Goal: Check status: Check status

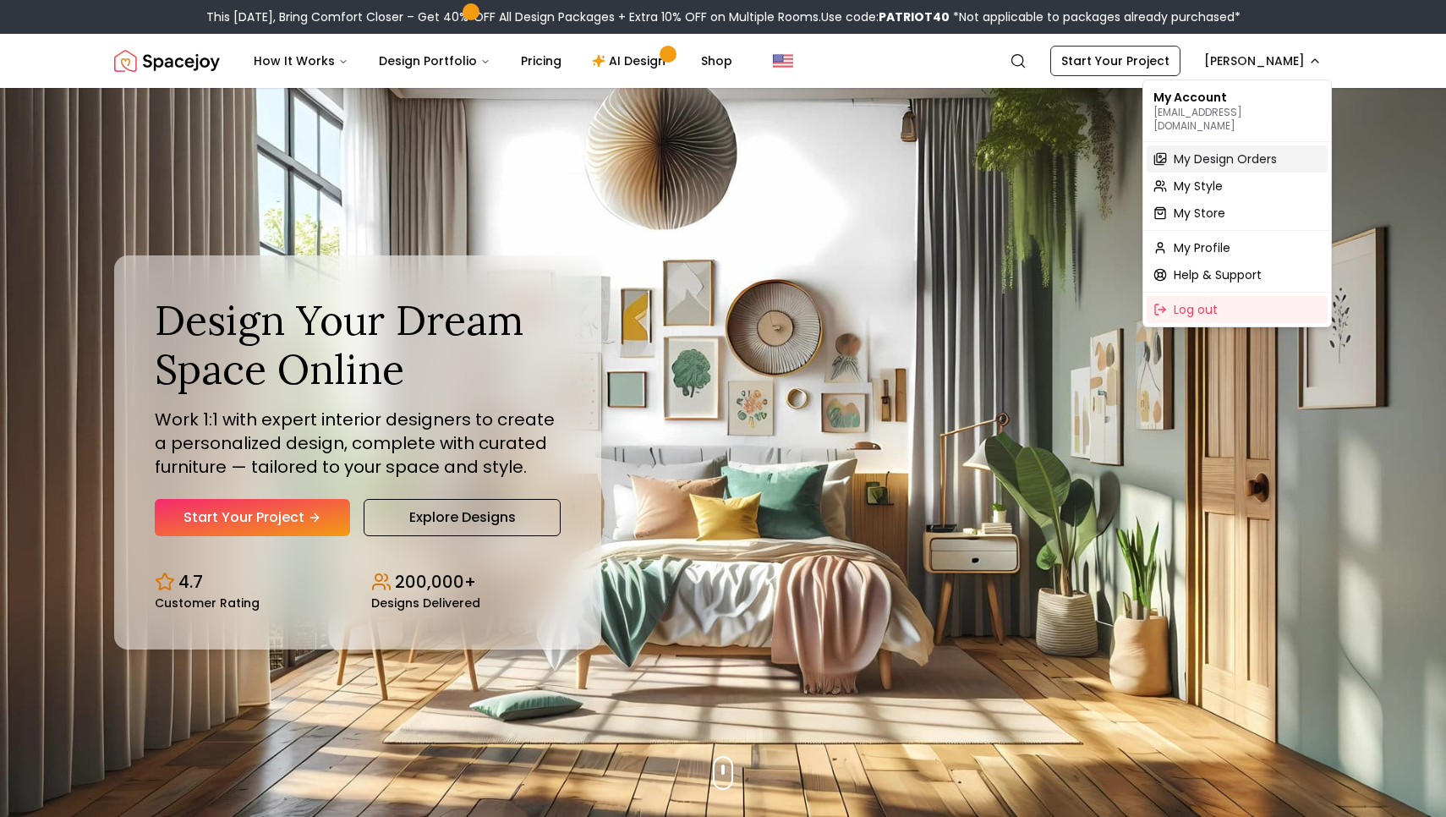
click at [1224, 151] on span "My Design Orders" at bounding box center [1225, 159] width 103 height 17
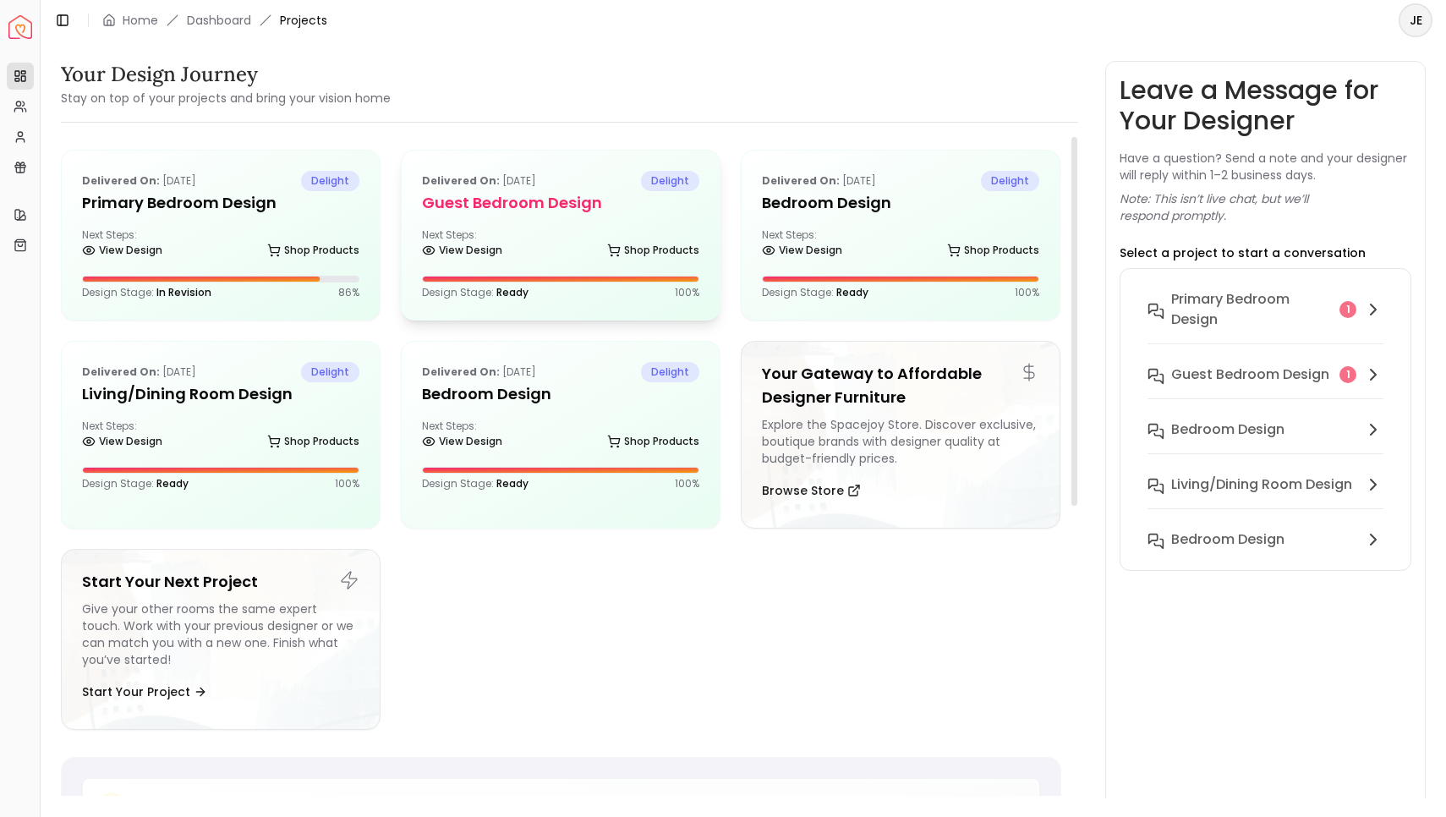
click at [571, 222] on div "Delivered on: Aug 21, 2025 delight Guest Bedroom design Next Steps: View Design…" at bounding box center [561, 235] width 318 height 169
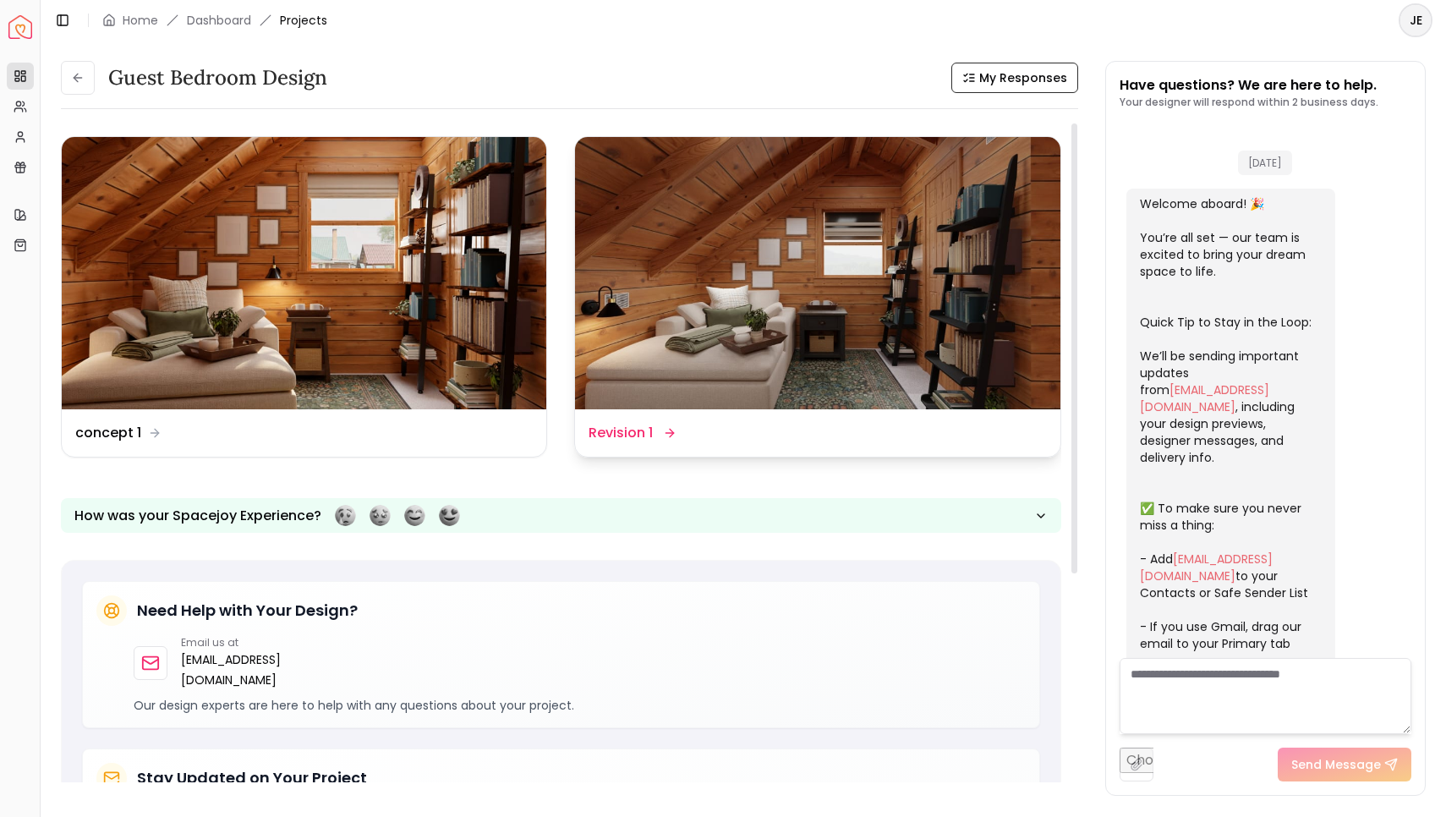
scroll to position [449, 0]
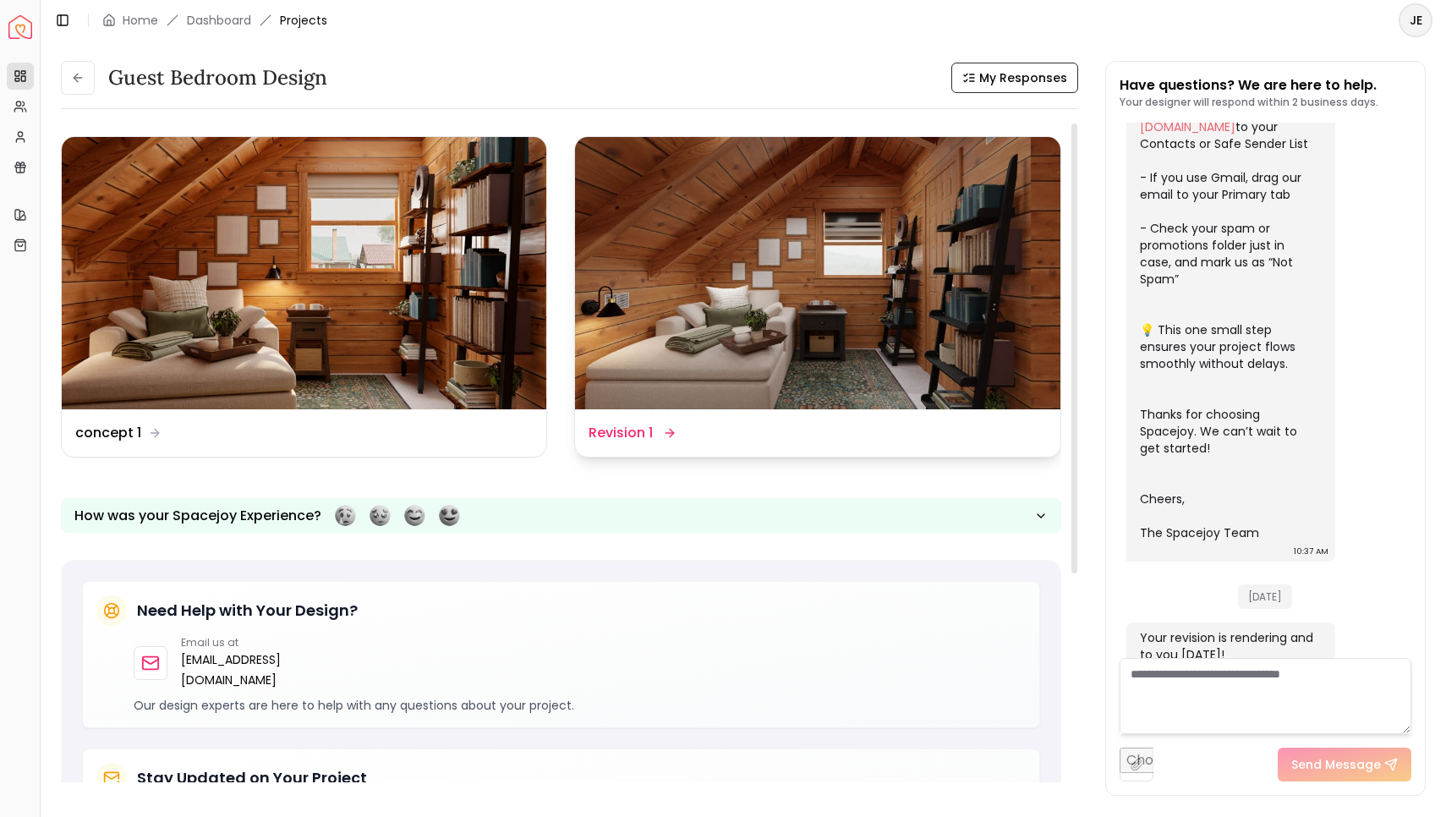
click at [720, 371] on img at bounding box center [817, 273] width 484 height 272
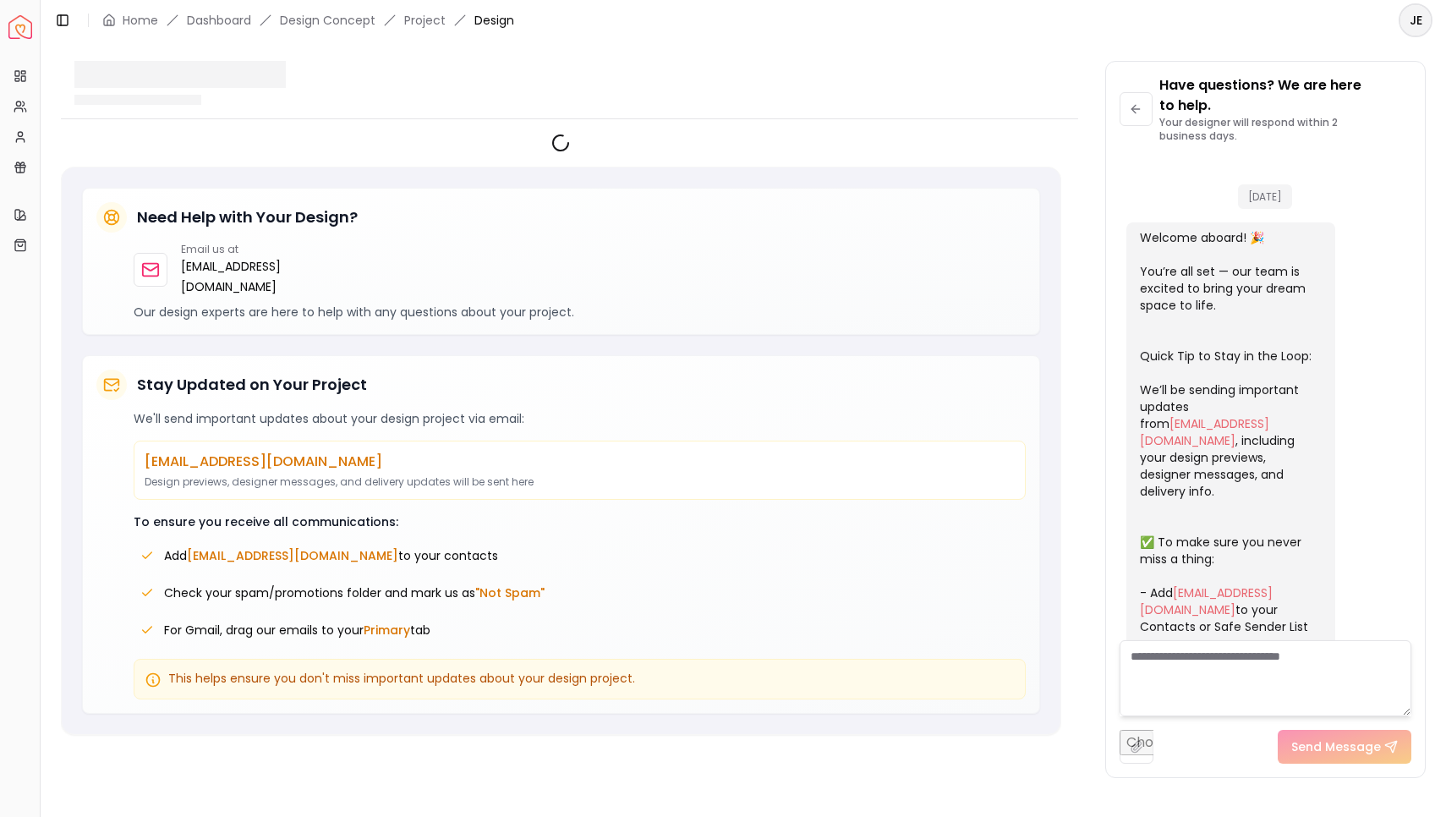
scroll to position [501, 0]
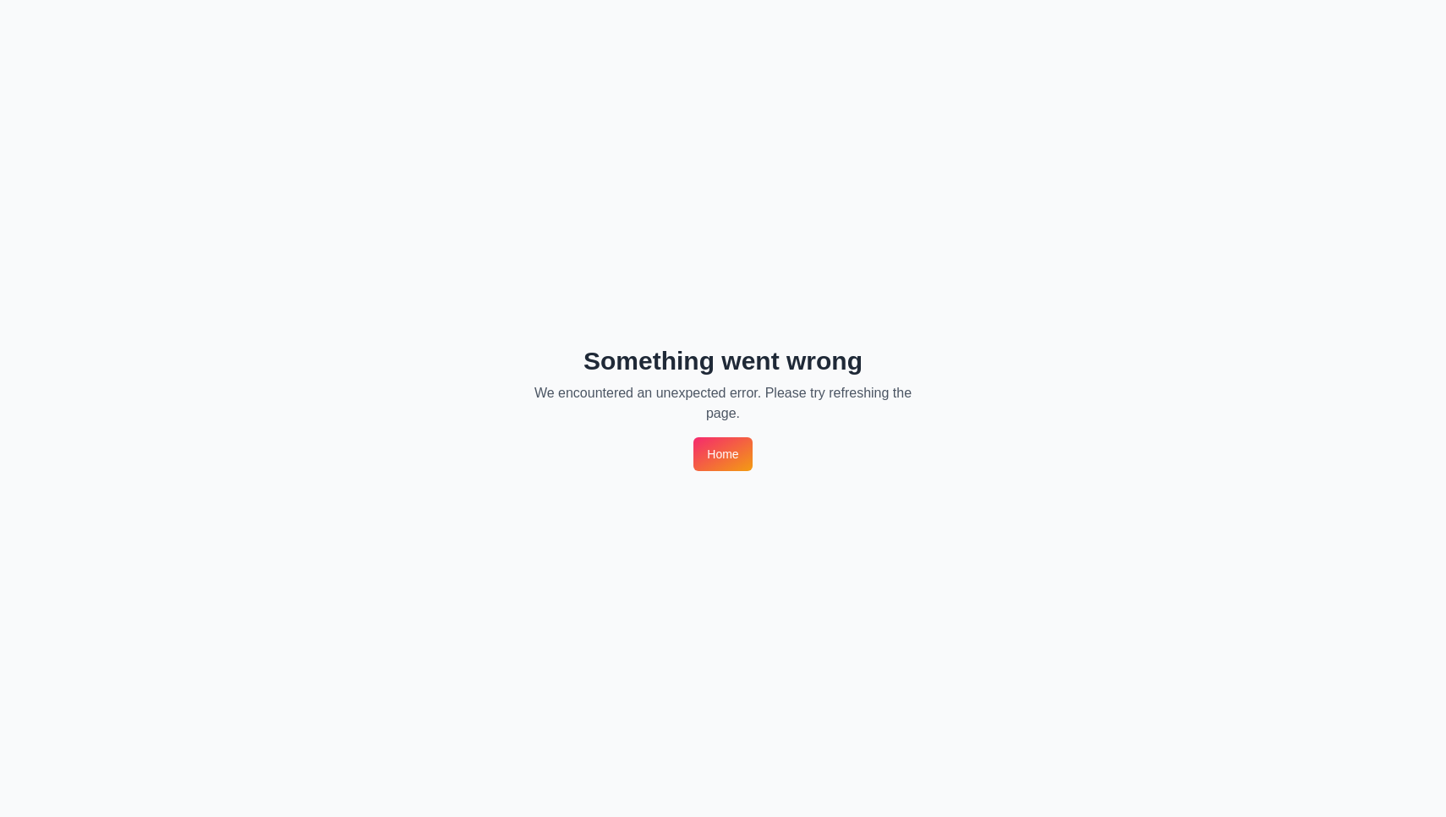
click at [728, 450] on link "Home" at bounding box center [722, 454] width 58 height 34
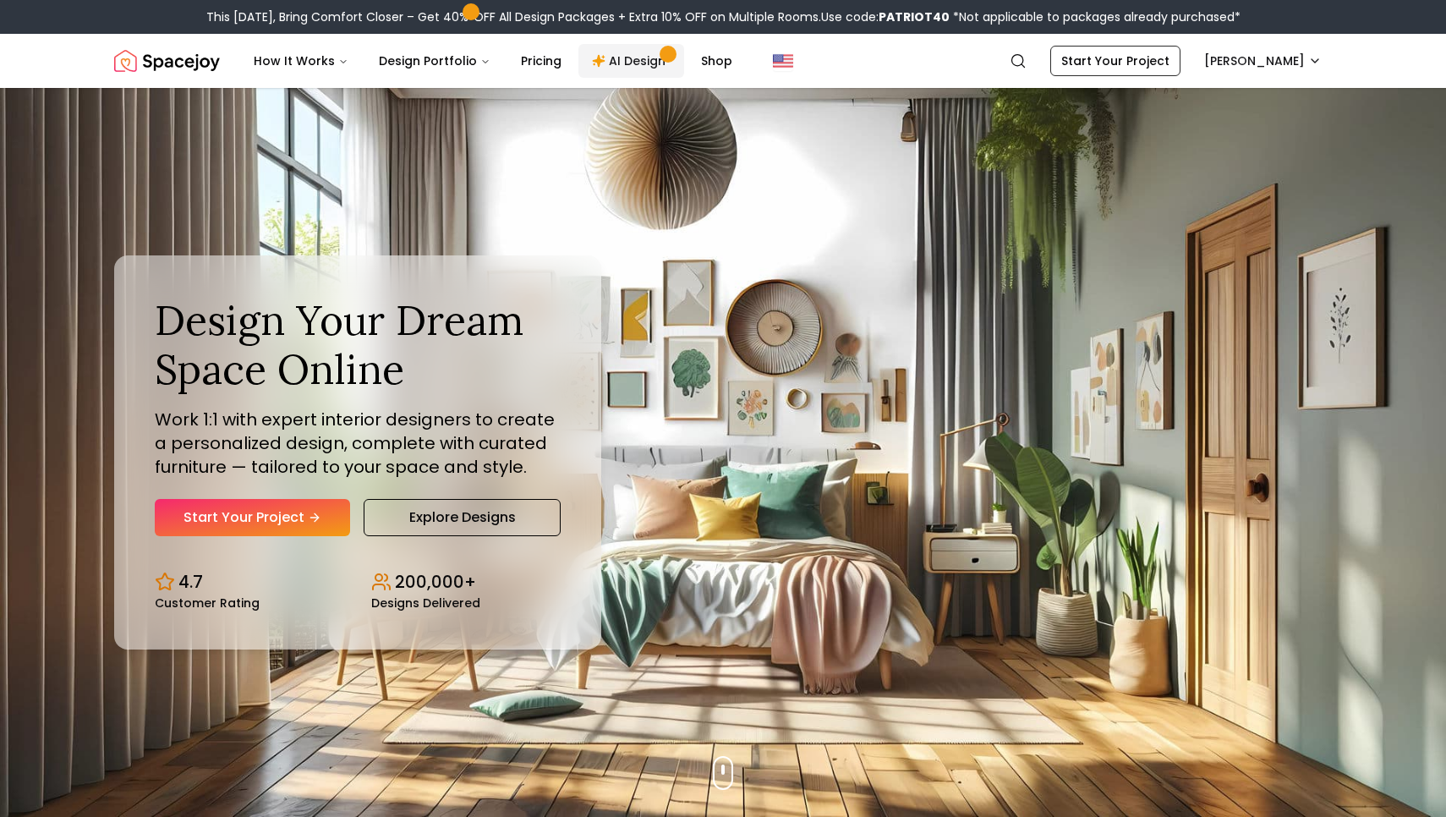
click at [620, 65] on link "AI Design" at bounding box center [631, 61] width 106 height 34
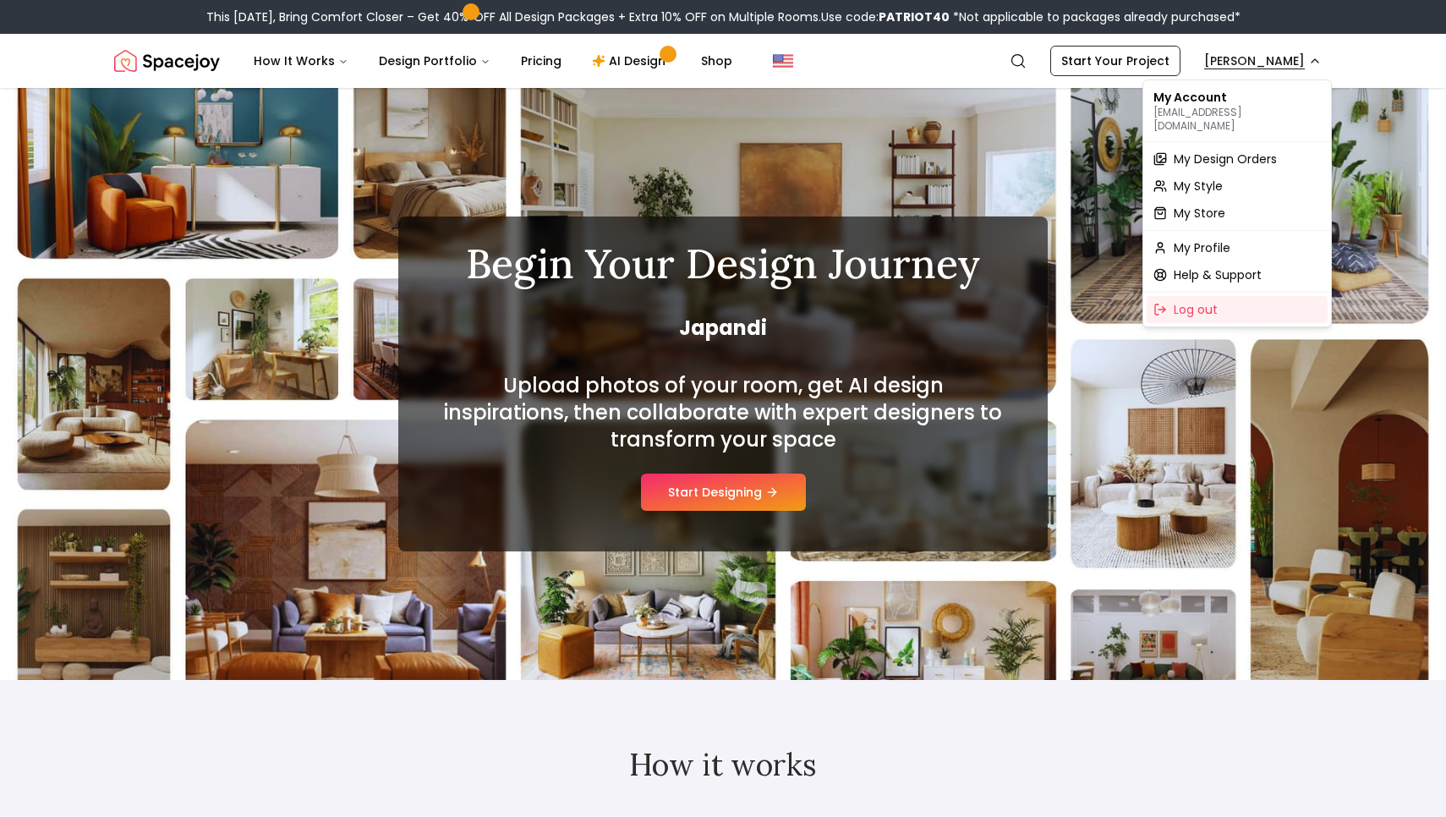
click at [1202, 151] on span "My Design Orders" at bounding box center [1225, 159] width 103 height 17
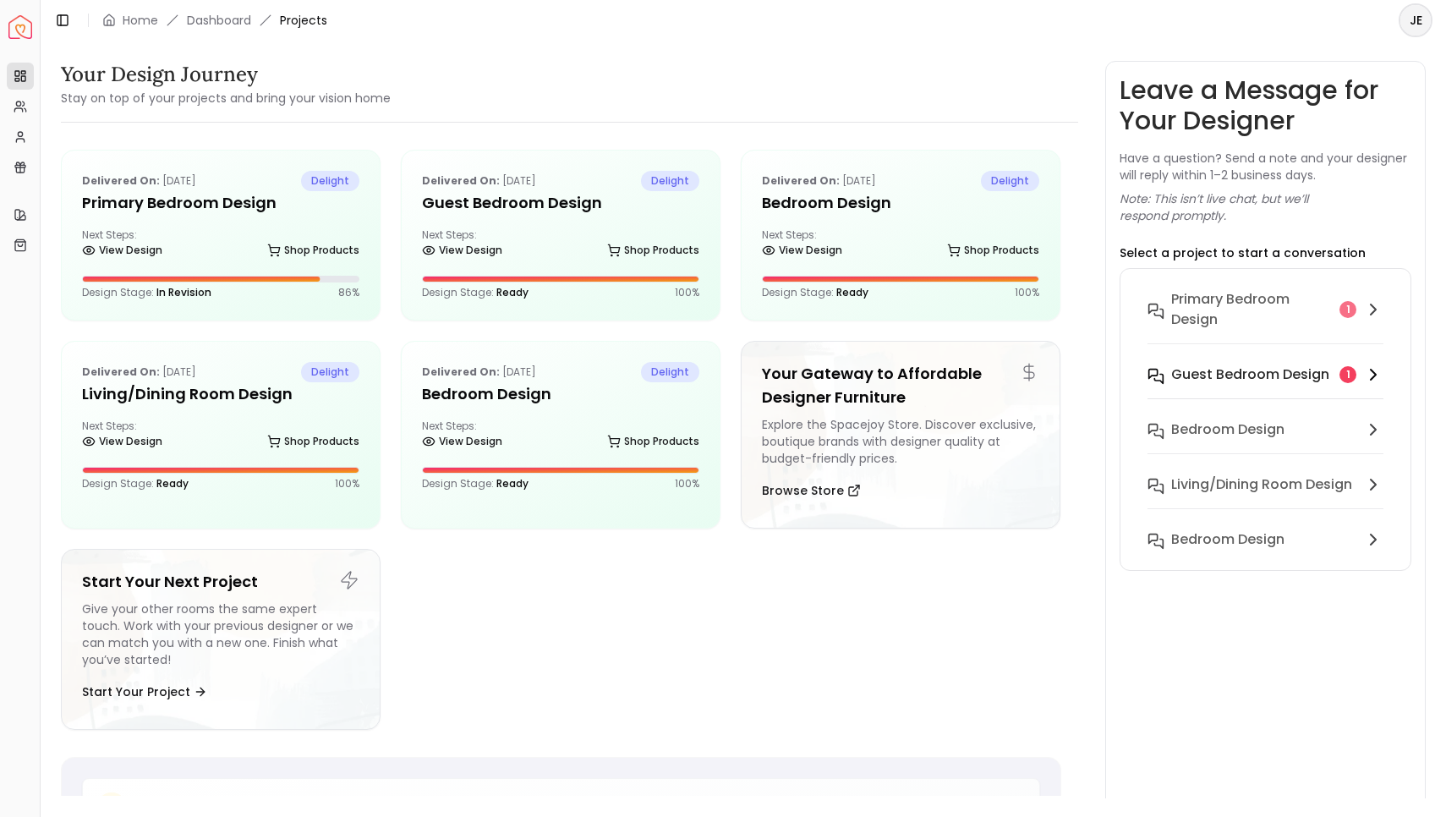
click at [1262, 367] on h6 "Guest Bedroom design" at bounding box center [1250, 374] width 158 height 20
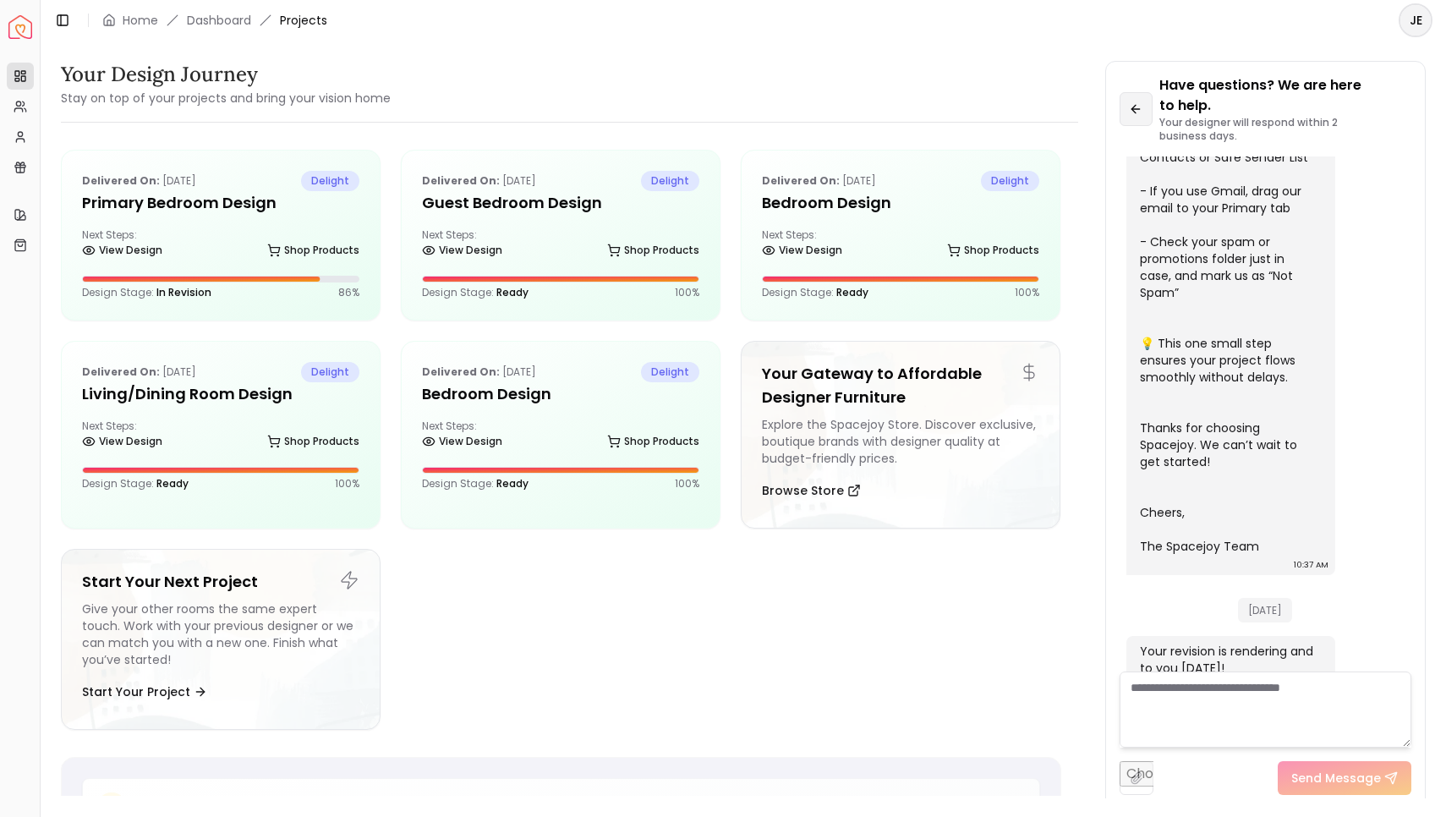
click at [1124, 119] on button at bounding box center [1135, 109] width 33 height 34
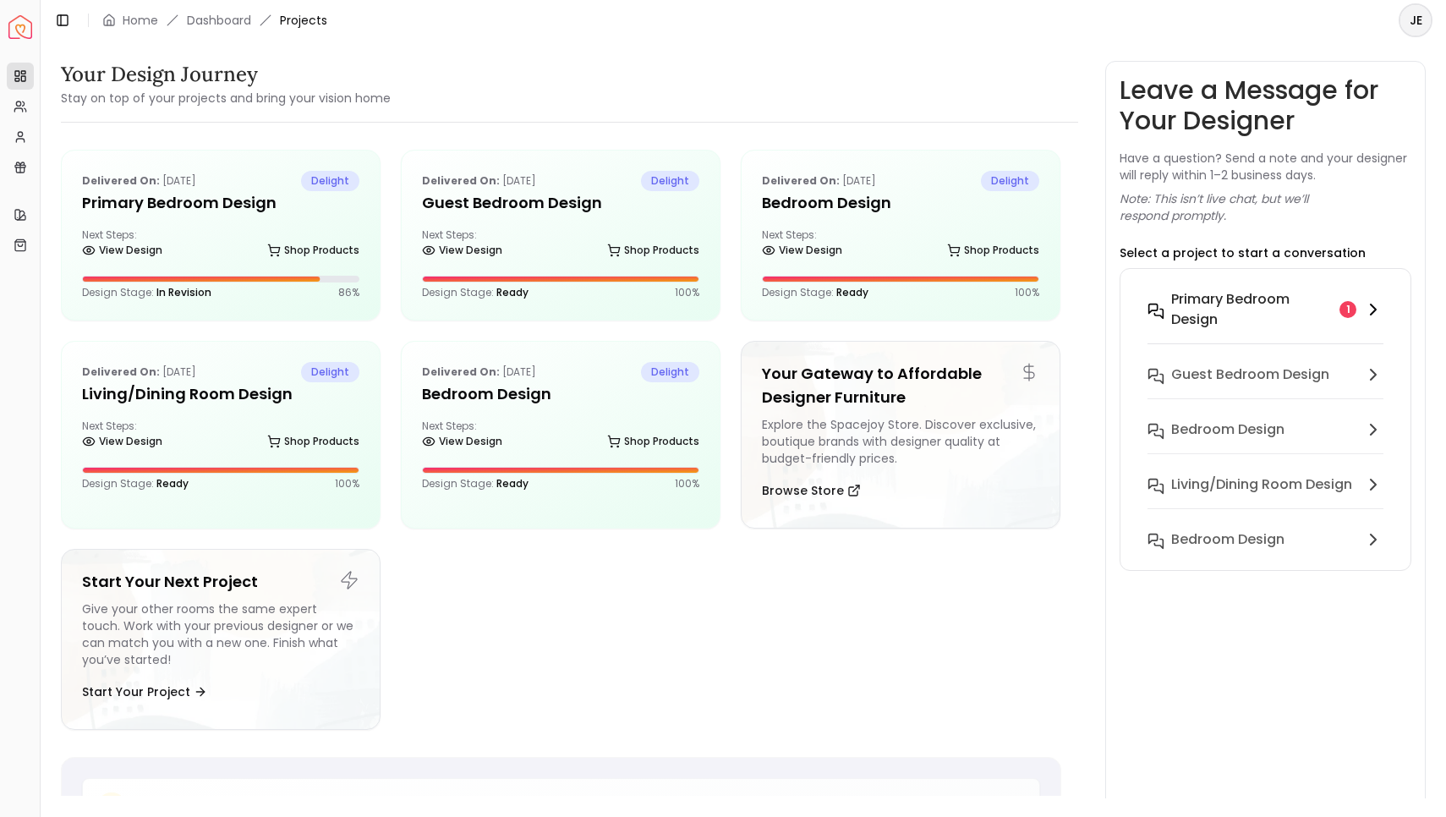
click at [1216, 306] on h6 "Primary Bedroom design" at bounding box center [1252, 309] width 162 height 41
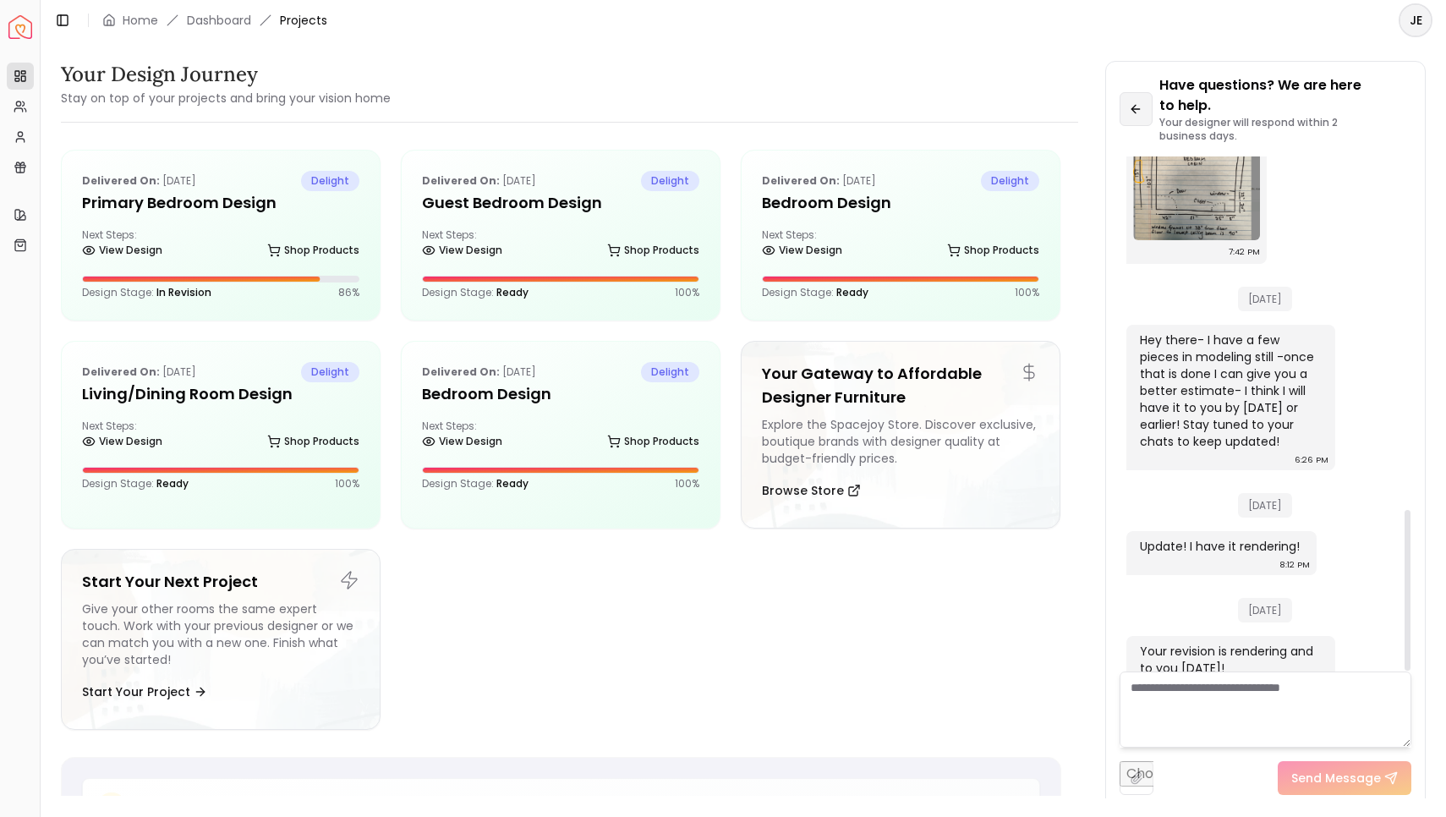
click at [1130, 100] on button at bounding box center [1135, 109] width 33 height 34
